Goal: Transaction & Acquisition: Book appointment/travel/reservation

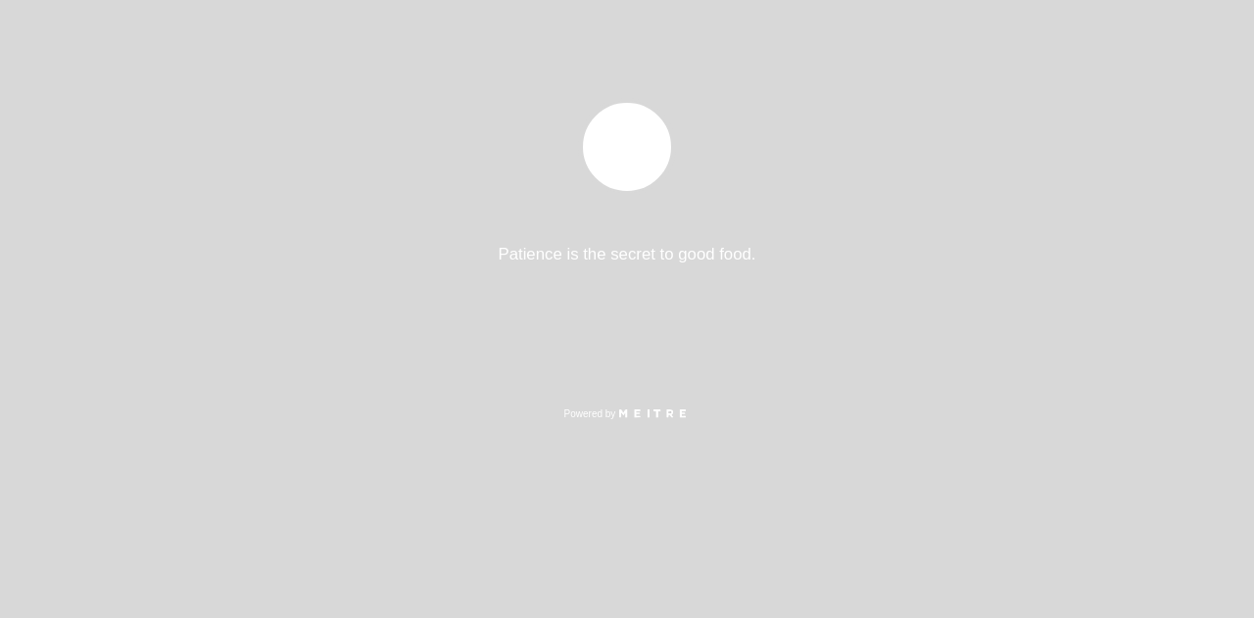
select select "pt"
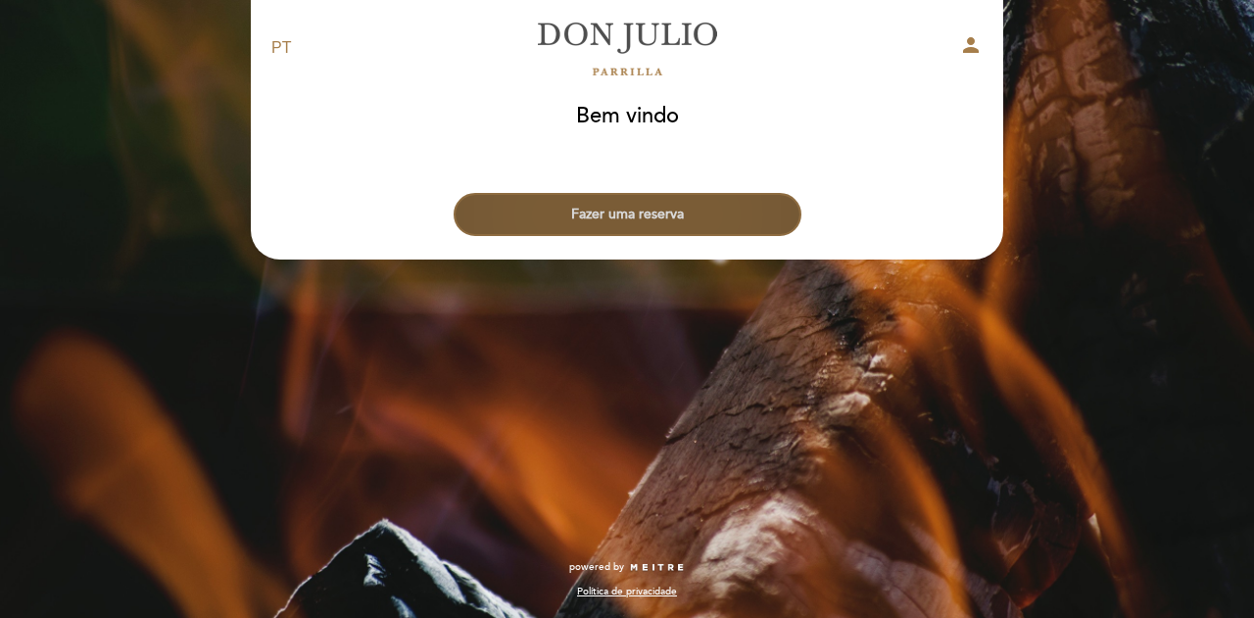
click at [678, 217] on button "Fazer uma reserva" at bounding box center [628, 214] width 348 height 43
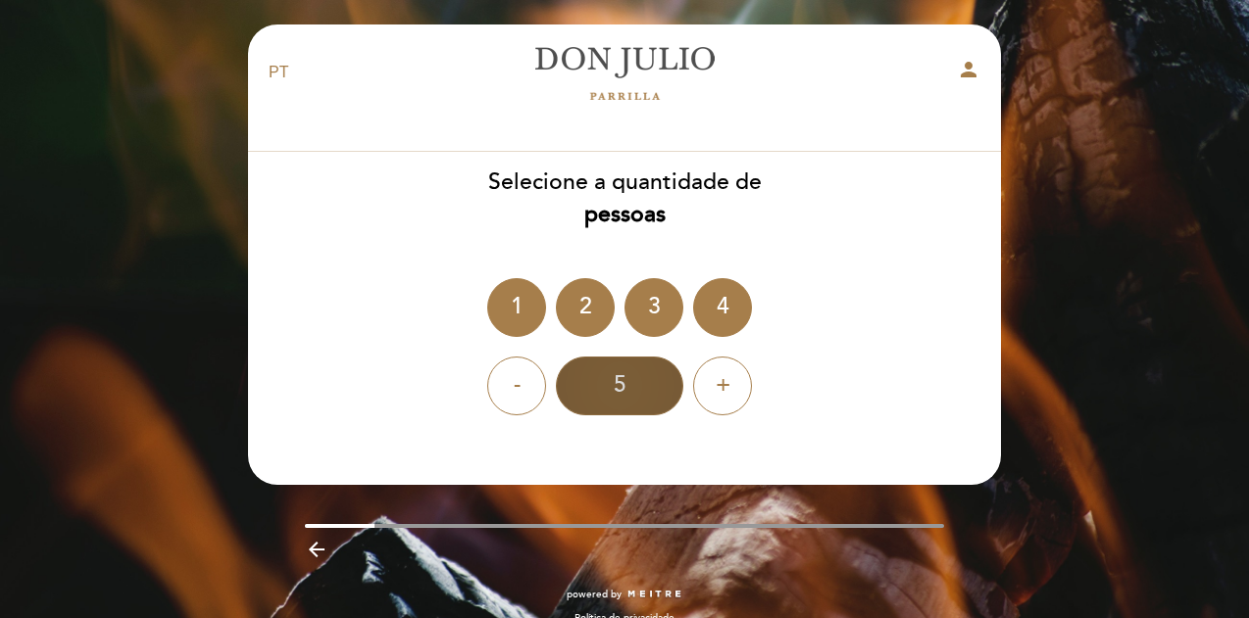
click at [616, 389] on div "5" at bounding box center [619, 386] width 127 height 59
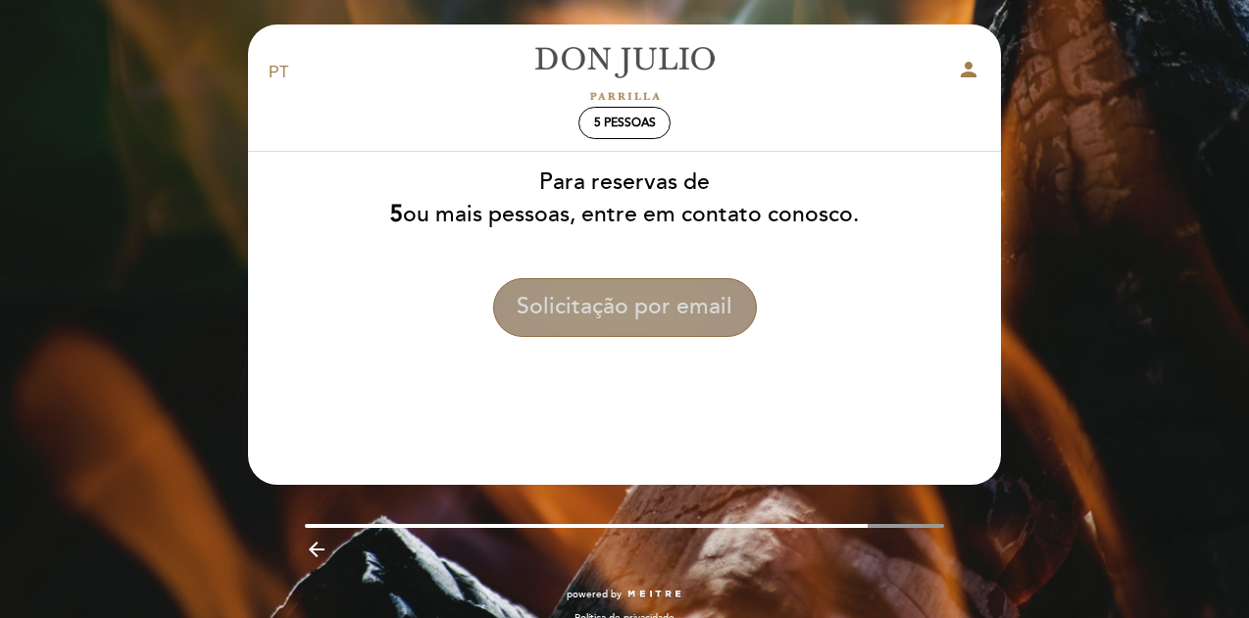
click at [596, 315] on button "Solicitação por email" at bounding box center [625, 307] width 264 height 59
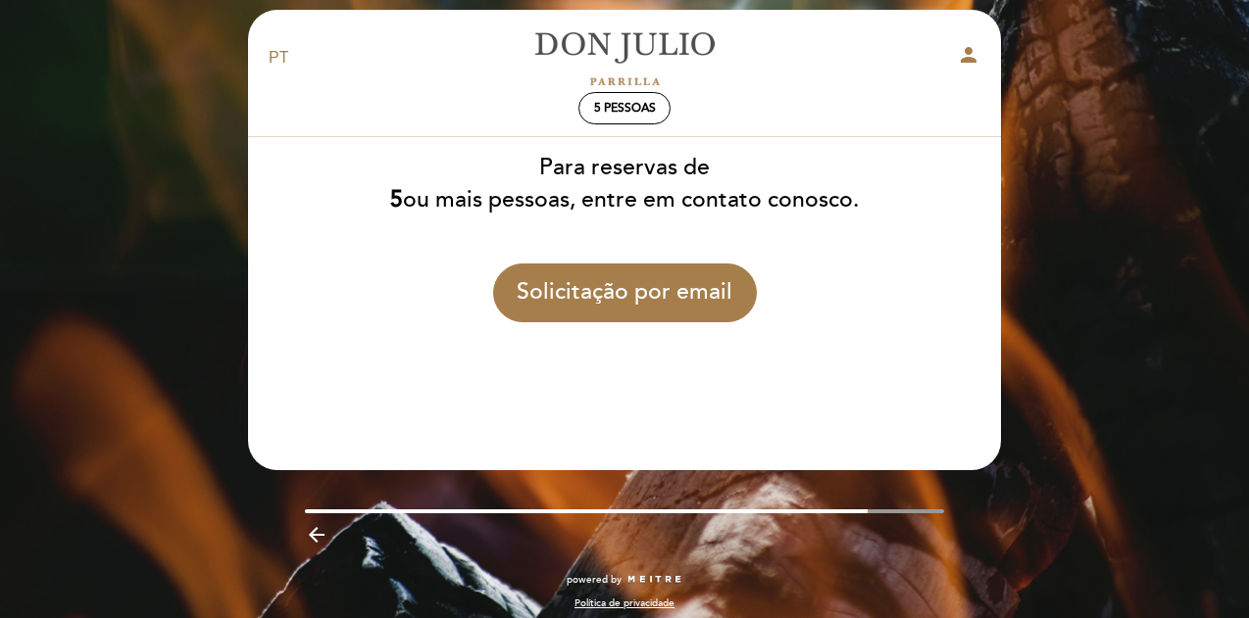
scroll to position [26, 0]
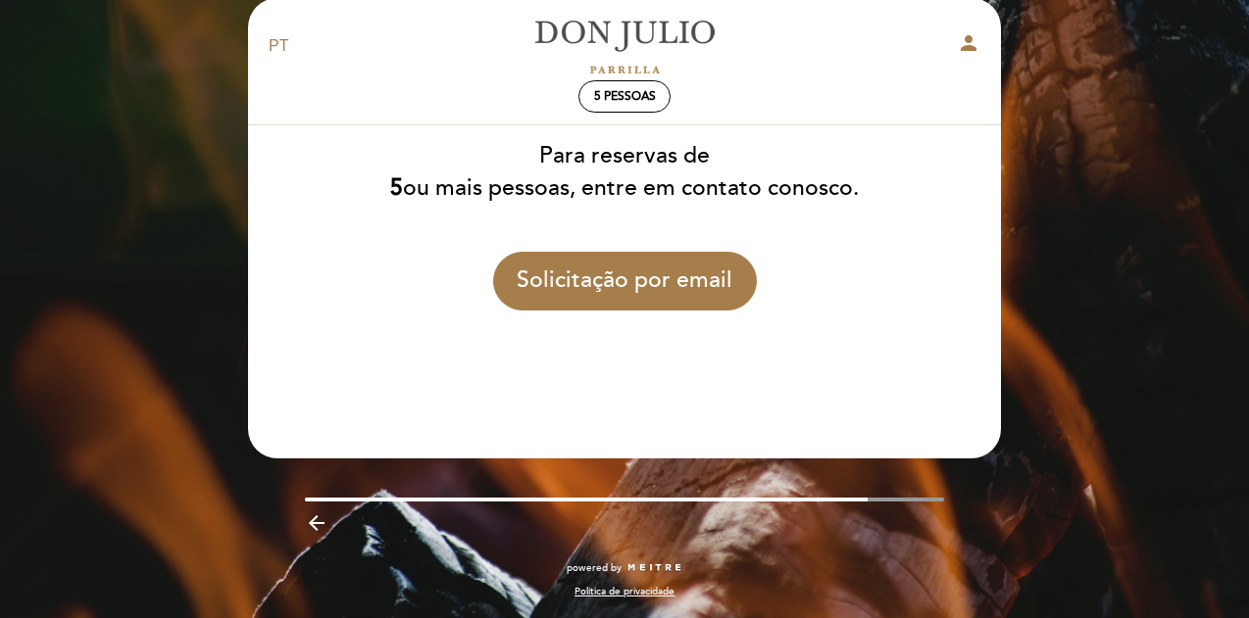
click at [319, 526] on icon "arrow_backward" at bounding box center [317, 524] width 24 height 24
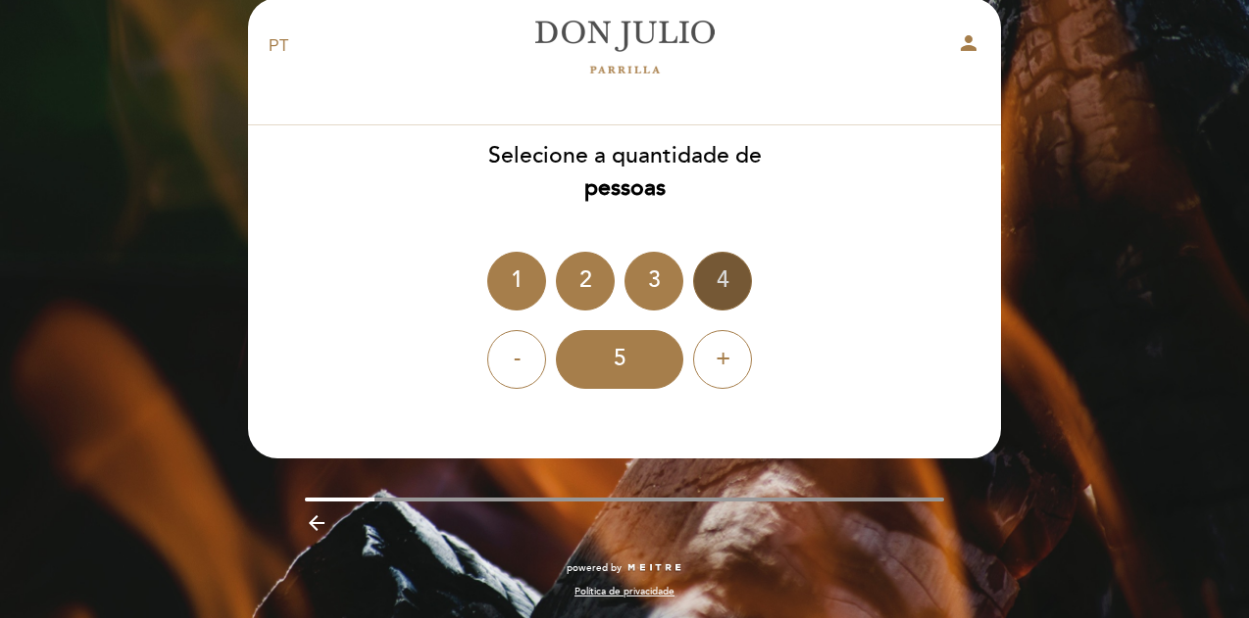
click at [734, 289] on div "4" at bounding box center [722, 281] width 59 height 59
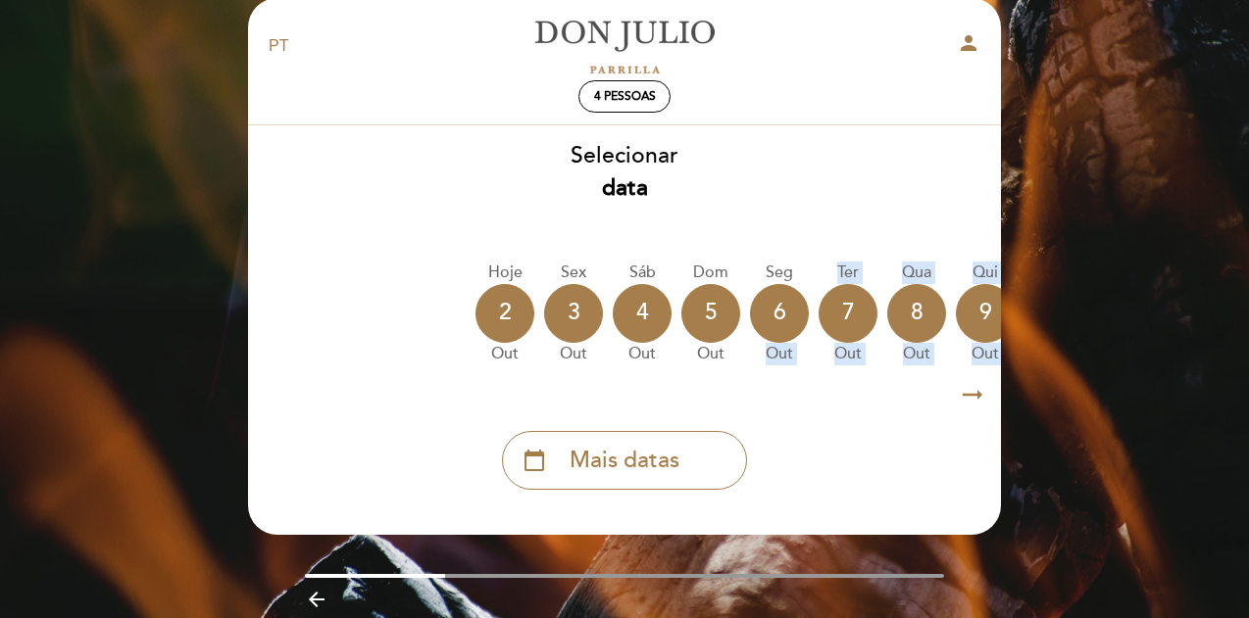
drag, startPoint x: 646, startPoint y: 377, endPoint x: 909, endPoint y: 392, distance: 263.1
click at [764, 375] on div "Selecionar data [GEOGRAPHIC_DATA] [DATE] [DATE] [DATE] [DATE] [DATE] [DATE] [DA…" at bounding box center [624, 315] width 755 height 350
click at [970, 397] on icon "arrow_right_alt" at bounding box center [972, 395] width 29 height 42
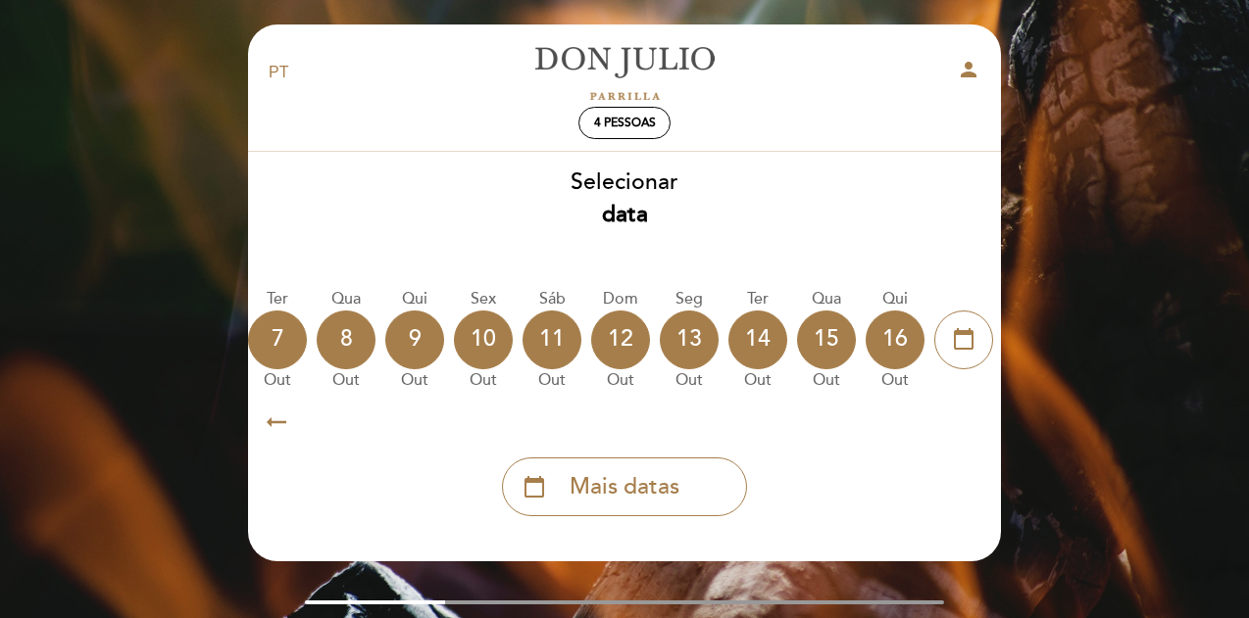
scroll to position [0, 571]
click at [489, 339] on div "10" at bounding box center [482, 340] width 59 height 59
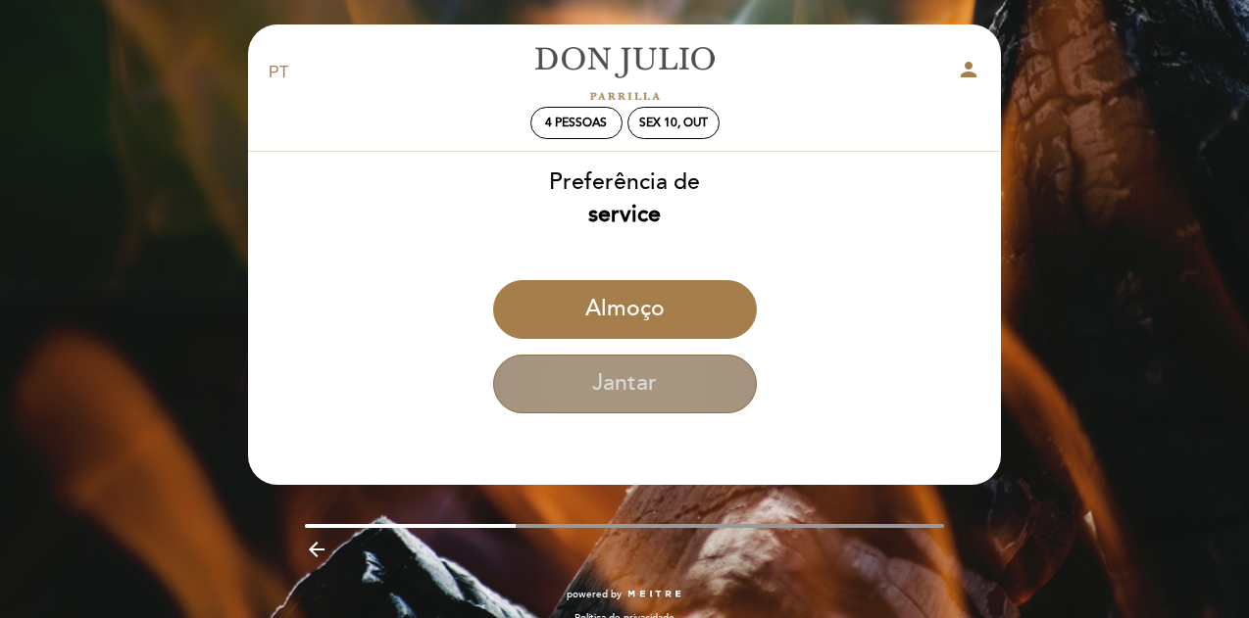
click at [666, 401] on button "Jantar" at bounding box center [625, 384] width 264 height 59
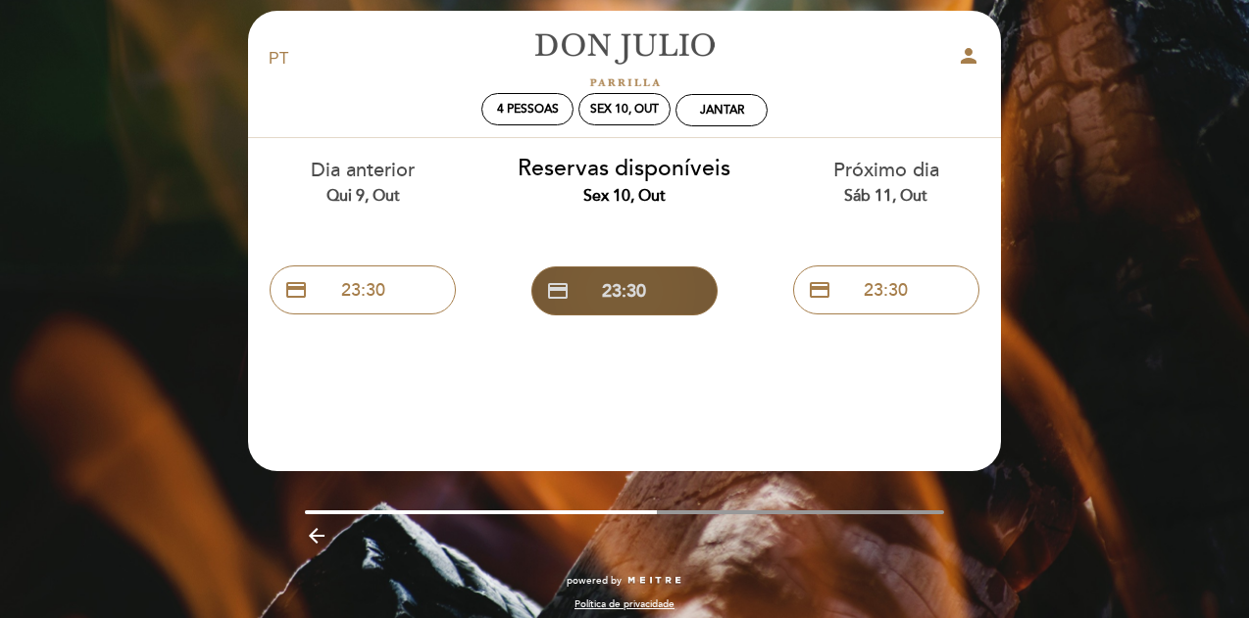
scroll to position [26, 0]
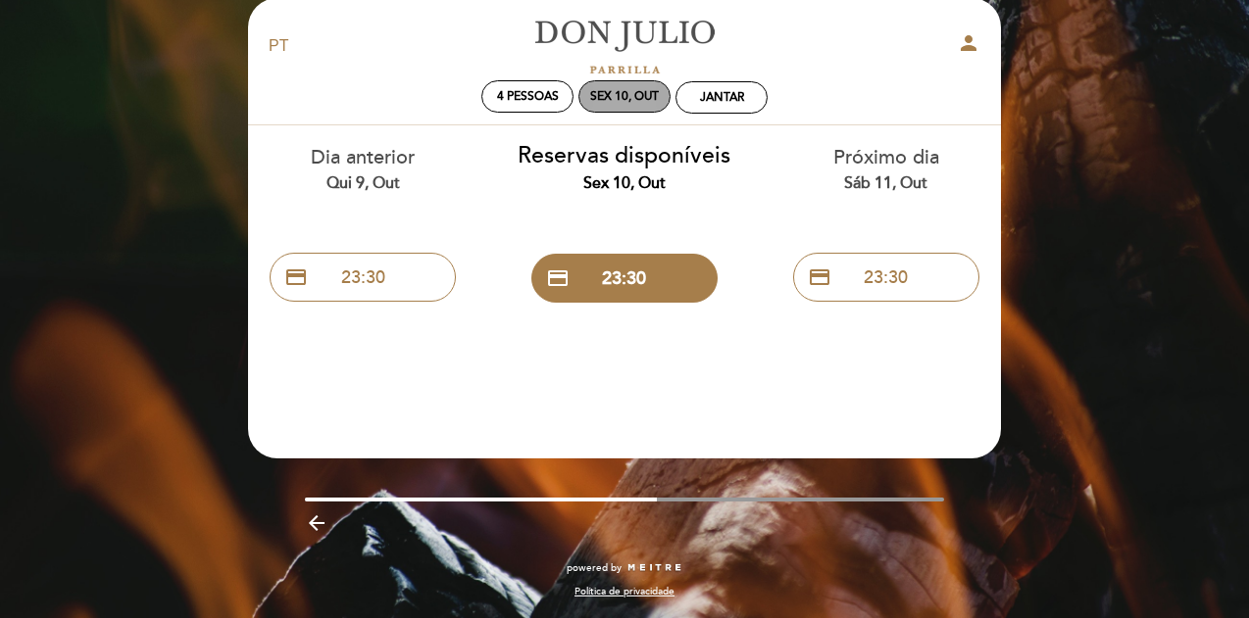
click at [607, 96] on div "Sex 10, out" at bounding box center [624, 96] width 69 height 15
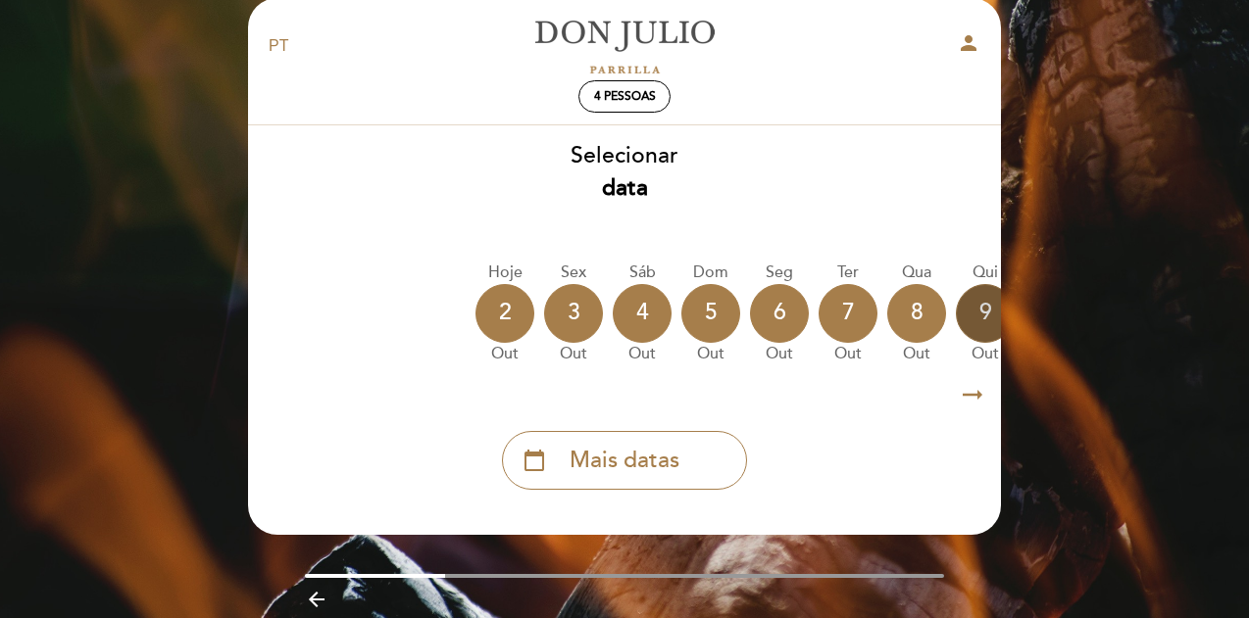
click at [973, 311] on div "9" at bounding box center [985, 313] width 59 height 59
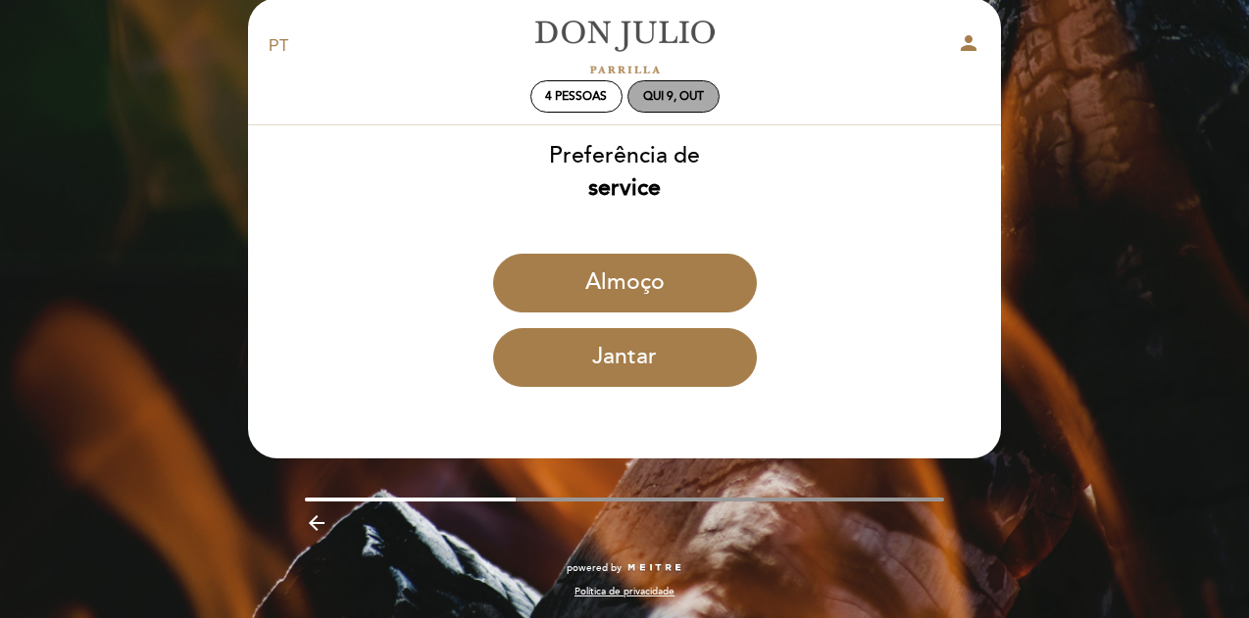
click at [659, 99] on div "Qui 9, out" at bounding box center [673, 96] width 61 height 15
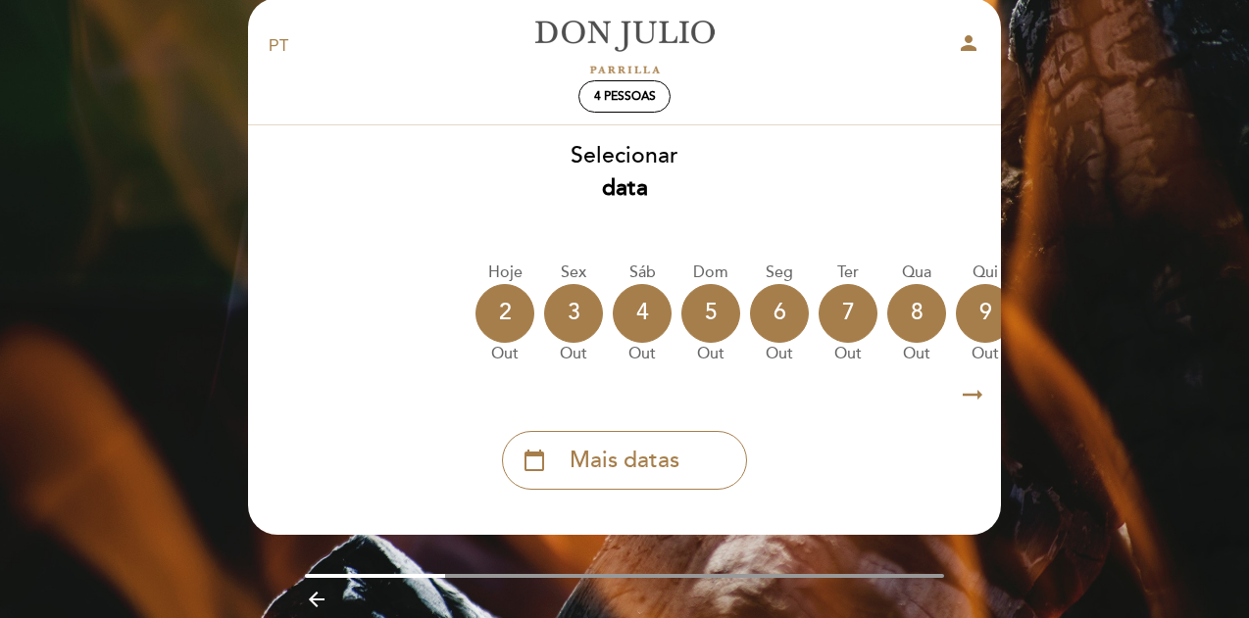
drag, startPoint x: 657, startPoint y: 373, endPoint x: 843, endPoint y: 369, distance: 186.3
click at [843, 369] on div "Hoje [DATE] [DATE] [DATE] [DATE] [DATE] [DATE] [DATE] [DATE] Sex out Sáb" at bounding box center [624, 313] width 755 height 123
click at [960, 398] on icon "arrow_right_alt" at bounding box center [972, 395] width 29 height 42
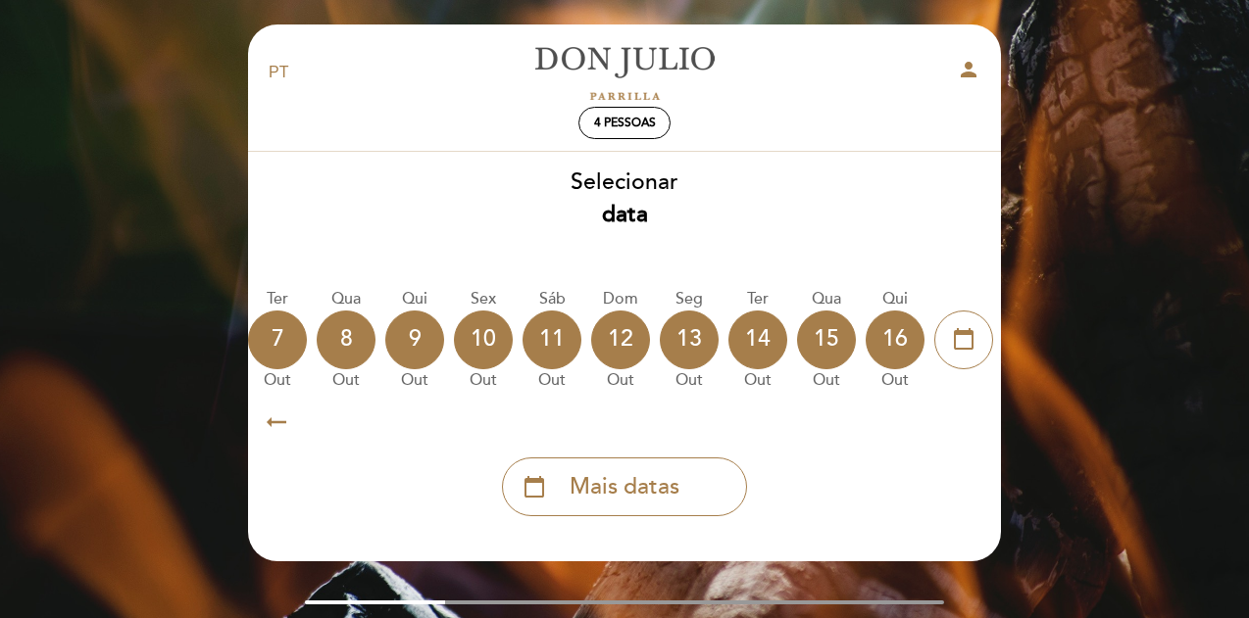
scroll to position [0, 571]
click at [549, 345] on div "11" at bounding box center [550, 340] width 59 height 59
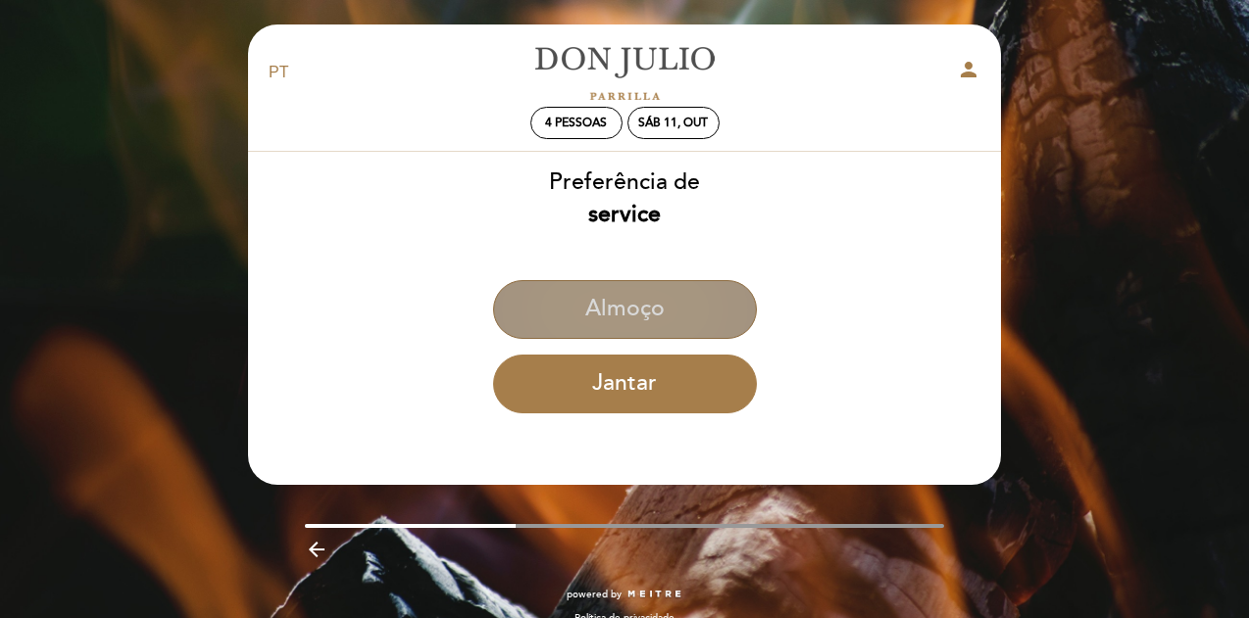
click at [614, 320] on button "Almoço" at bounding box center [625, 309] width 264 height 59
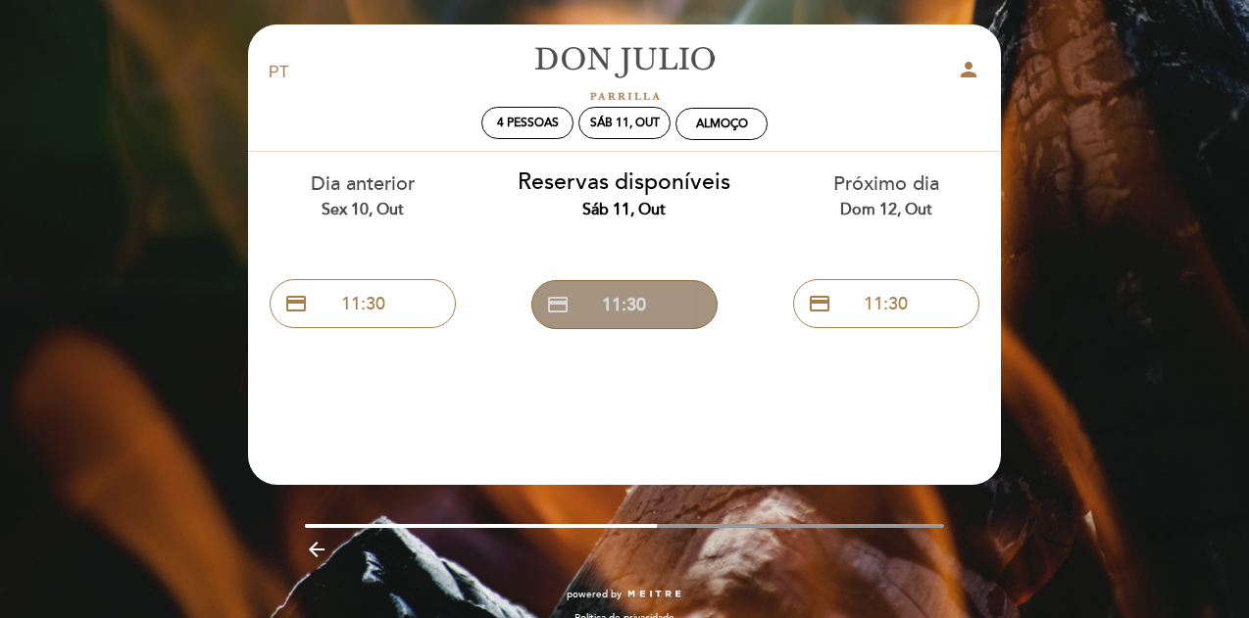
click at [612, 305] on button "credit_card 11:30" at bounding box center [624, 304] width 186 height 49
